Goal: Task Accomplishment & Management: Manage account settings

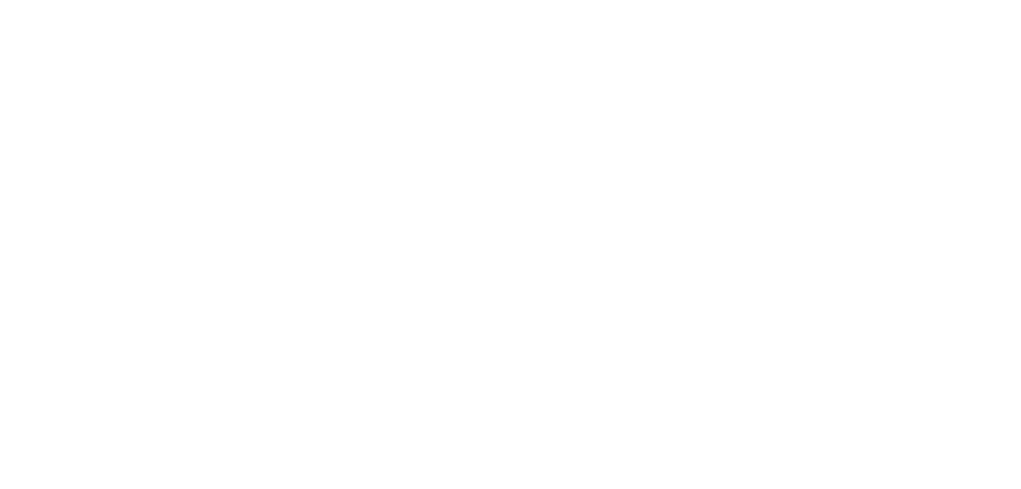
drag, startPoint x: 0, startPoint y: 0, endPoint x: 817, endPoint y: 86, distance: 821.8
click at [817, 0] on html at bounding box center [510, 0] width 1021 height 0
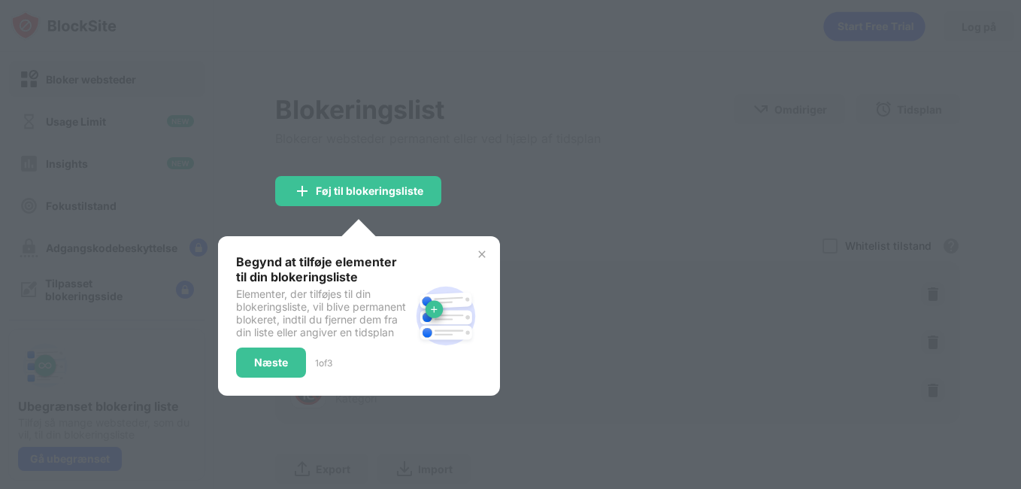
click at [639, 153] on div at bounding box center [510, 244] width 1021 height 489
click at [589, 206] on div at bounding box center [510, 244] width 1021 height 489
click at [476, 253] on img at bounding box center [482, 254] width 12 height 12
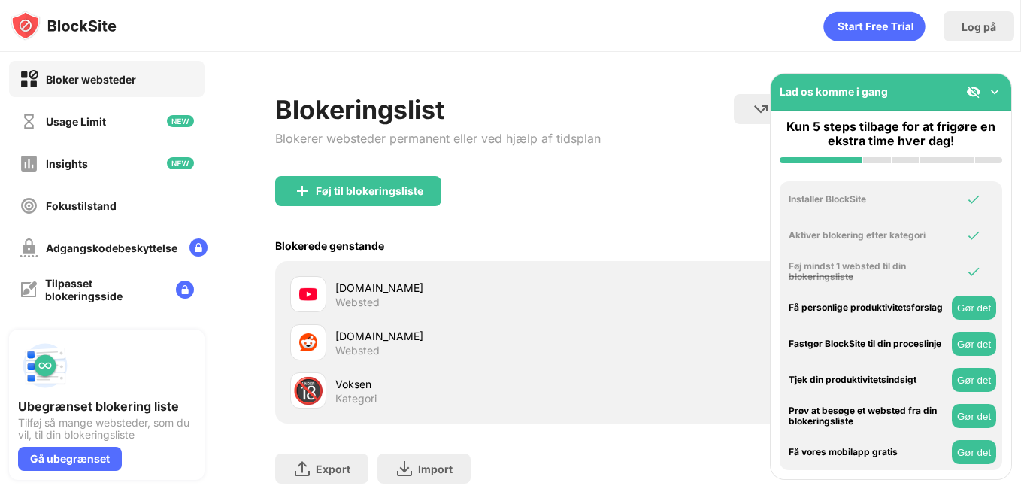
click at [993, 91] on img at bounding box center [994, 91] width 15 height 15
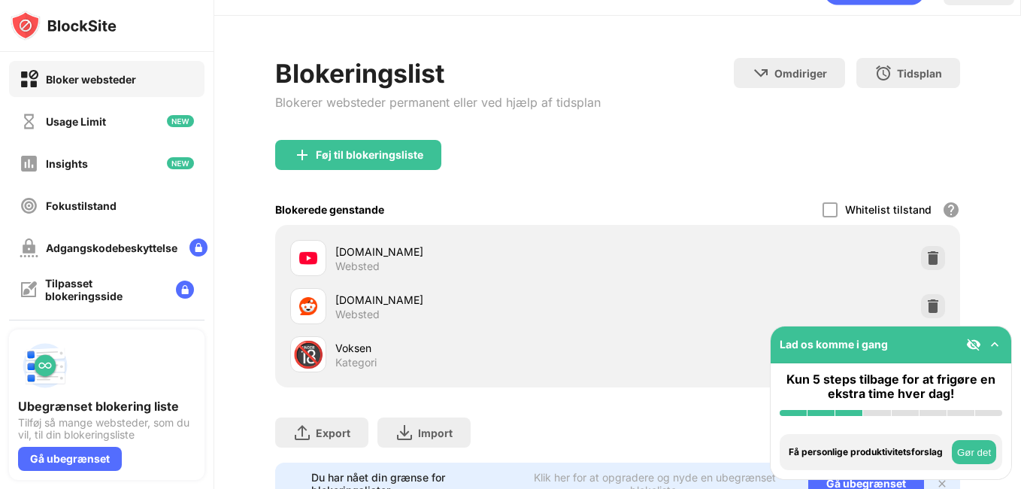
scroll to position [37, 0]
click at [925, 254] on img at bounding box center [932, 257] width 15 height 15
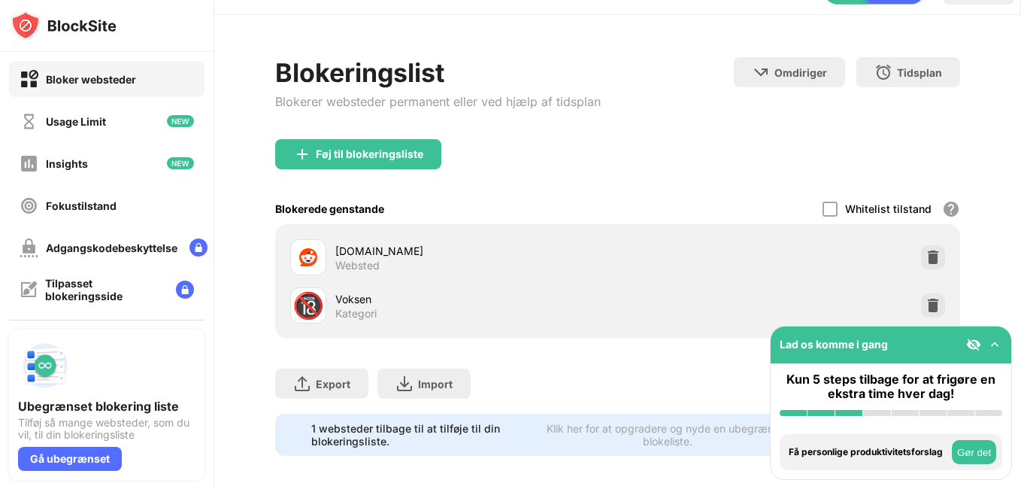
click at [925, 254] on img at bounding box center [932, 257] width 15 height 15
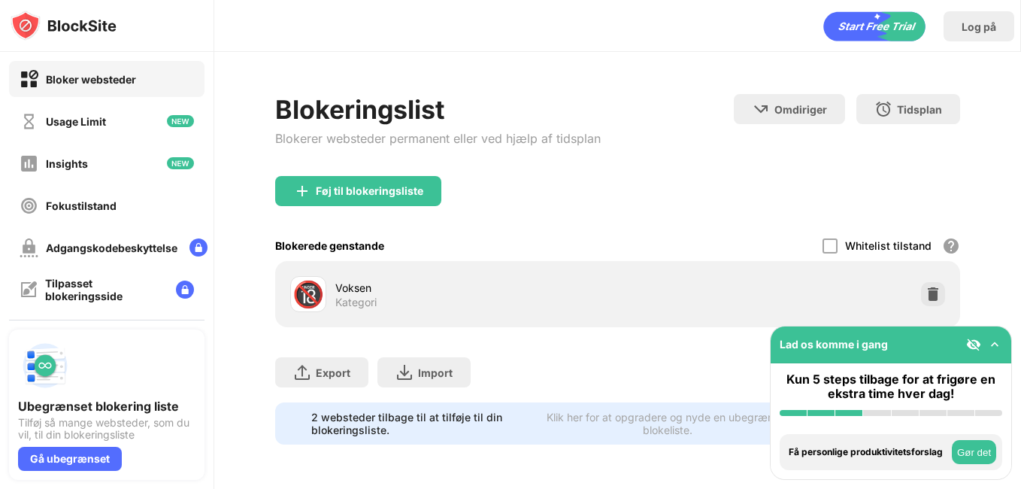
scroll to position [0, 0]
